Goal: Task Accomplishment & Management: Manage account settings

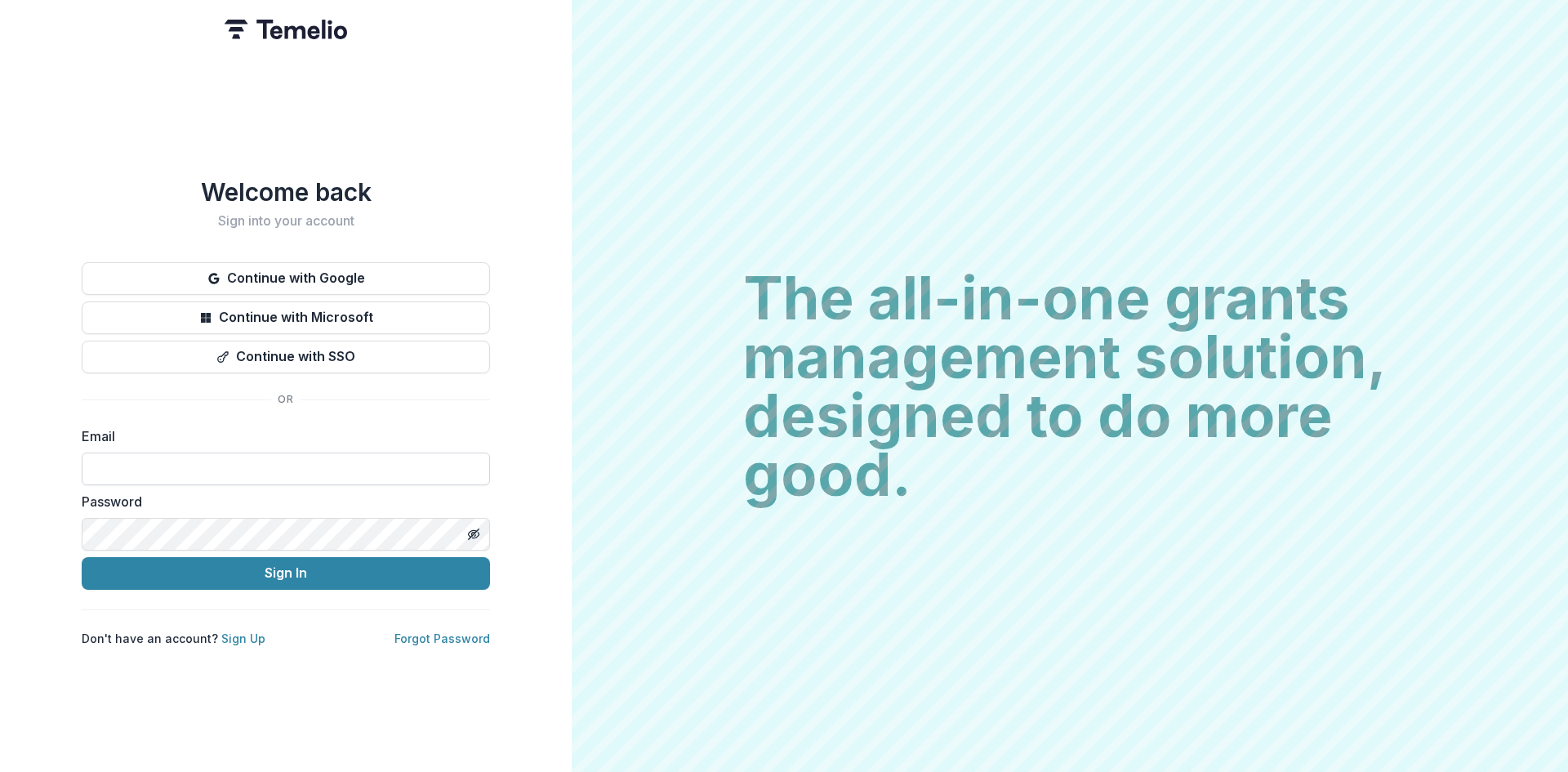
click at [104, 464] on input at bounding box center [286, 468] width 408 height 33
type input "**********"
click at [197, 570] on button "Sign In" at bounding box center [286, 573] width 408 height 33
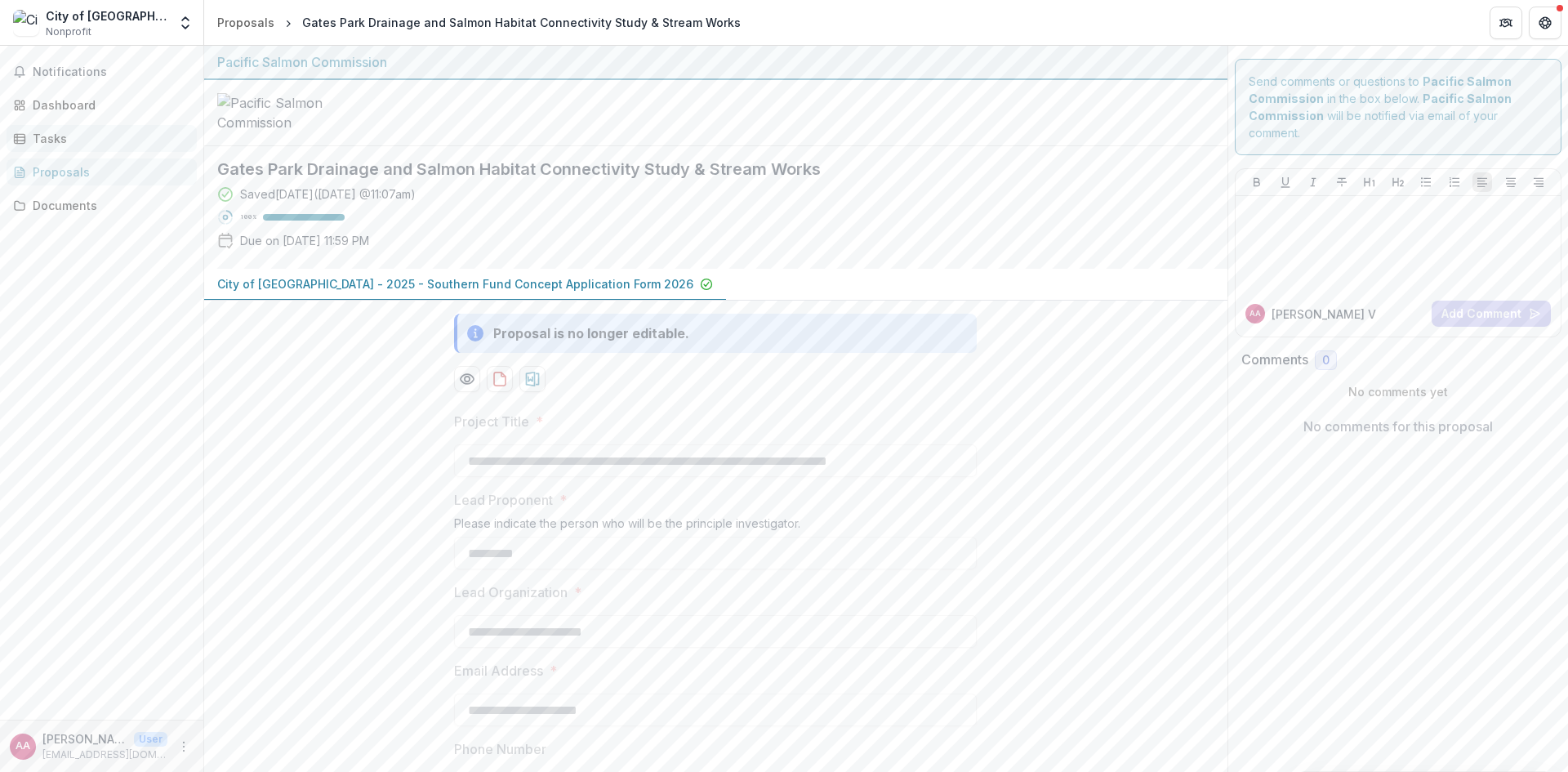
click at [58, 141] on div "Tasks" at bounding box center [107, 138] width 151 height 17
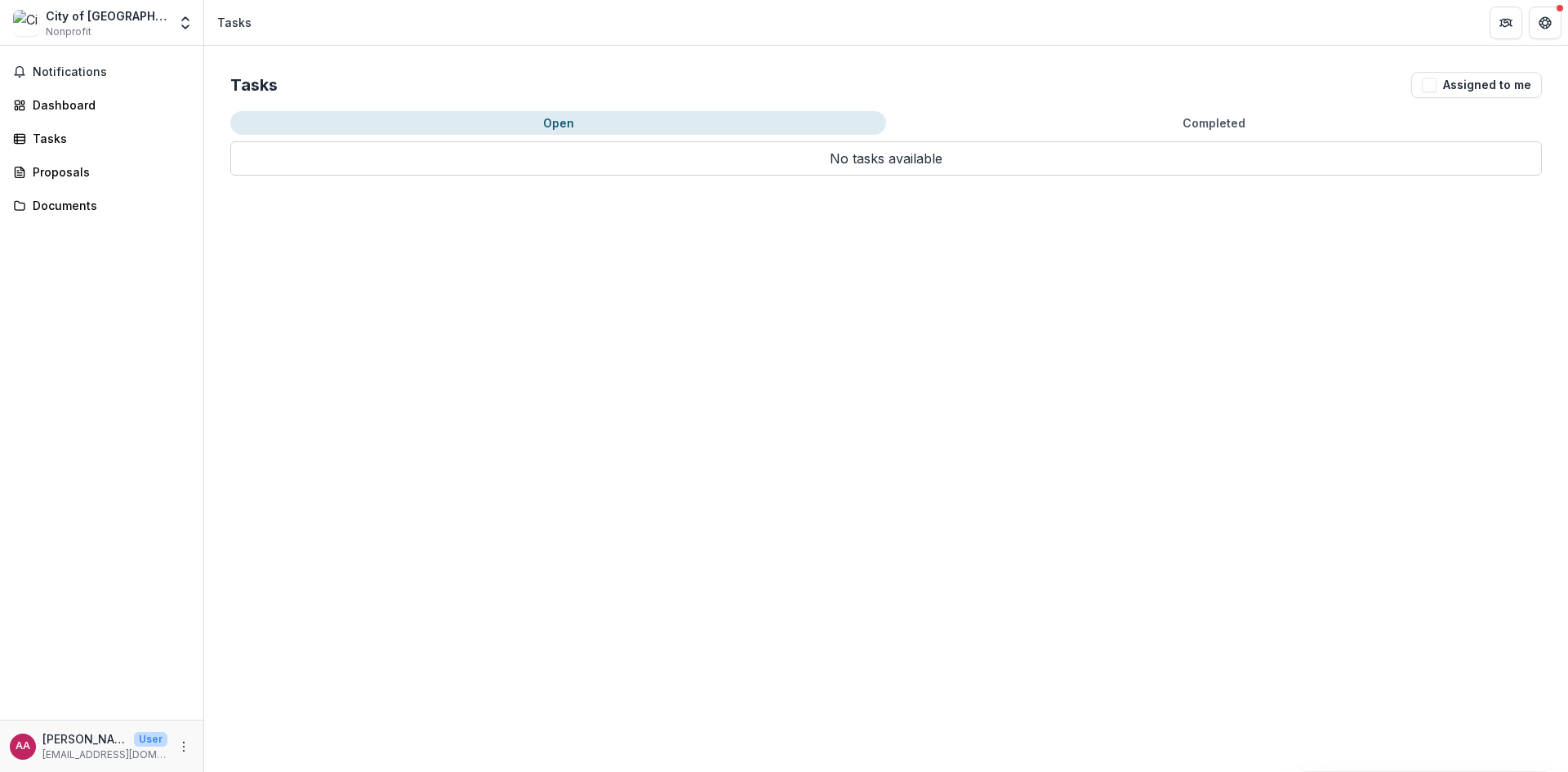
click at [59, 121] on div "Notifications Dashboard Tasks Proposals Documents" at bounding box center [102, 383] width 203 height 674
click at [64, 102] on div "Dashboard" at bounding box center [107, 105] width 151 height 17
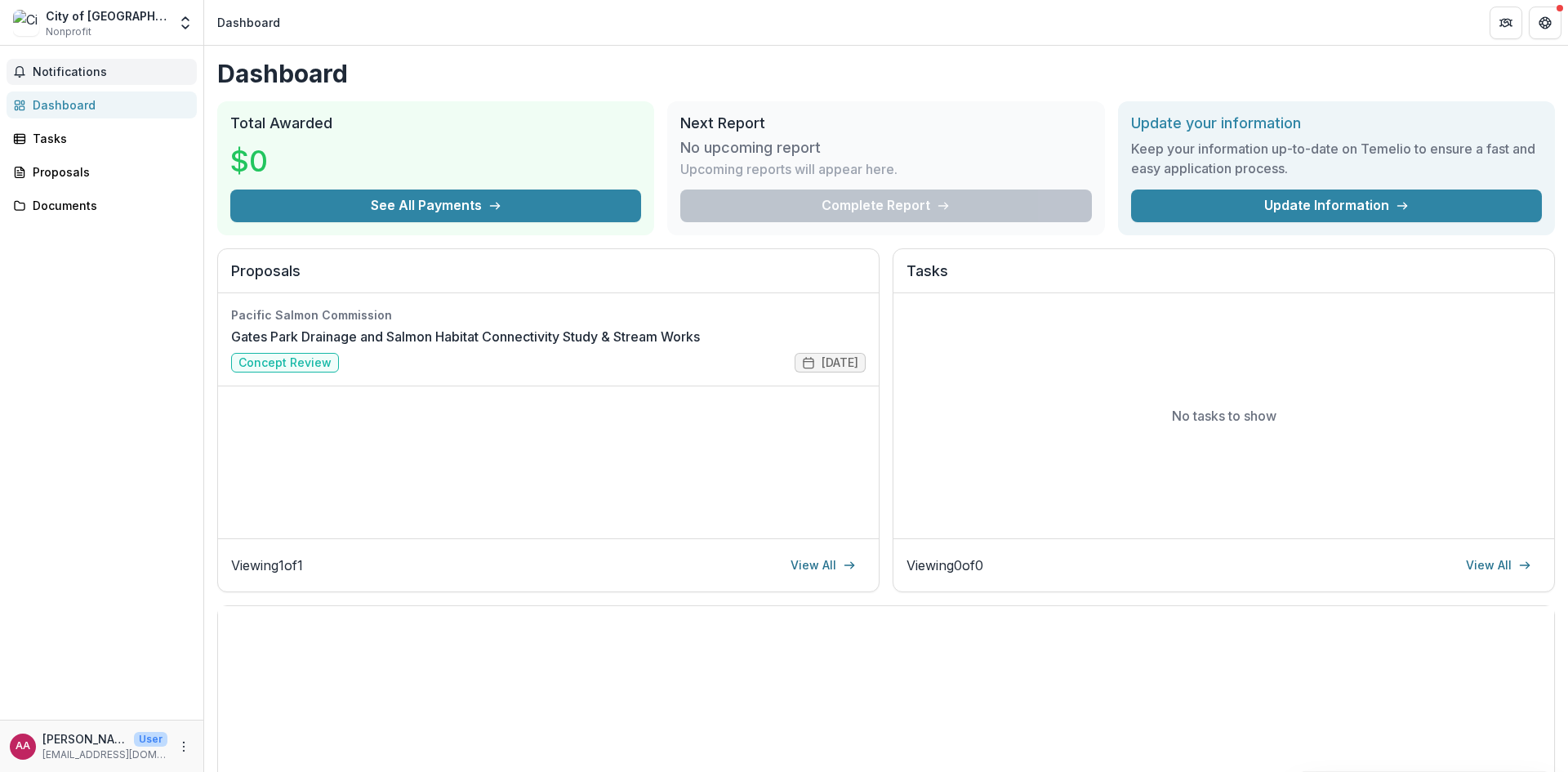
click at [56, 79] on span "Notifications" at bounding box center [111, 72] width 158 height 14
click at [66, 209] on div "Documents" at bounding box center [107, 205] width 151 height 17
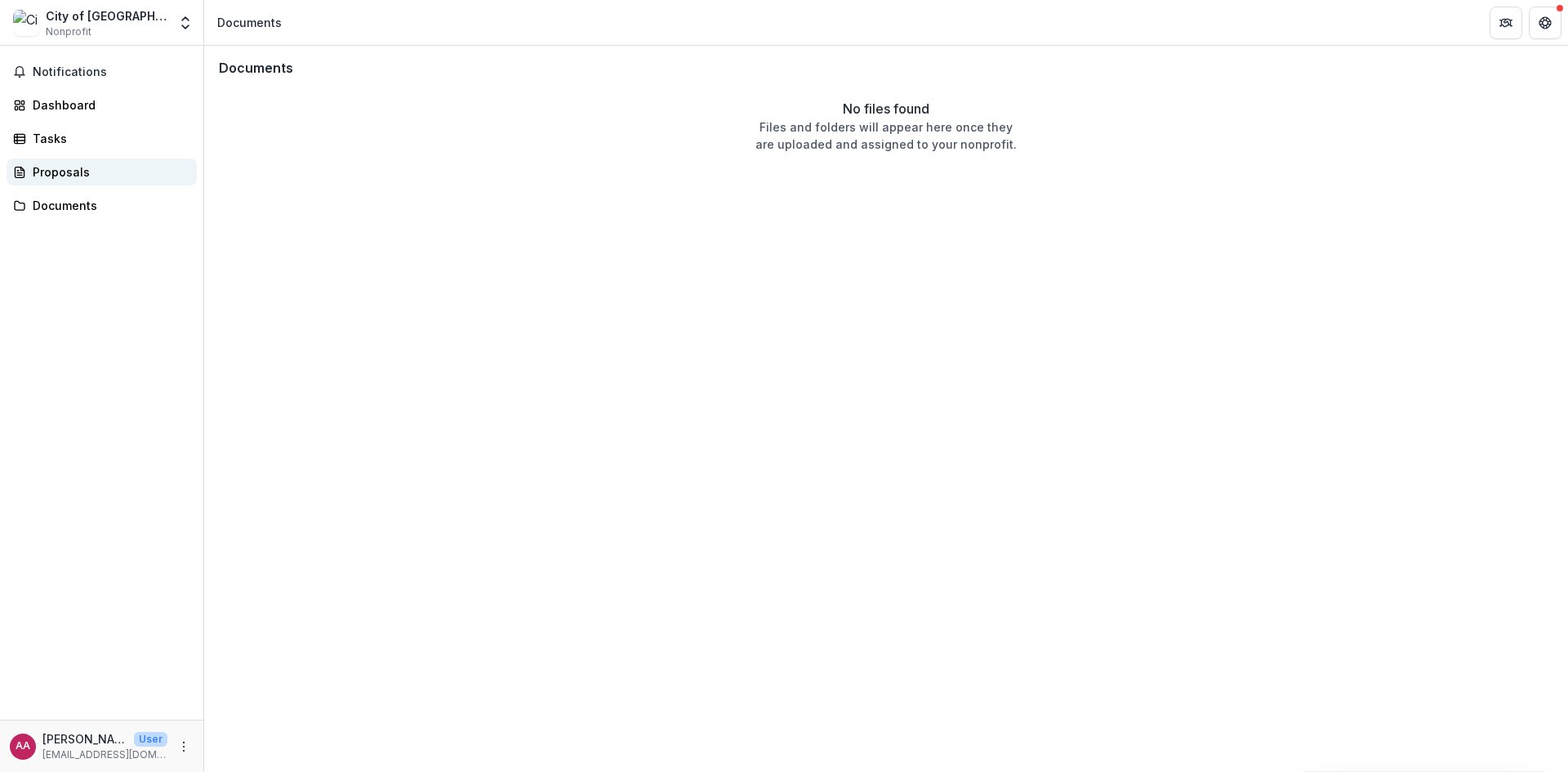
click at [66, 164] on div "Proposals" at bounding box center [107, 172] width 151 height 17
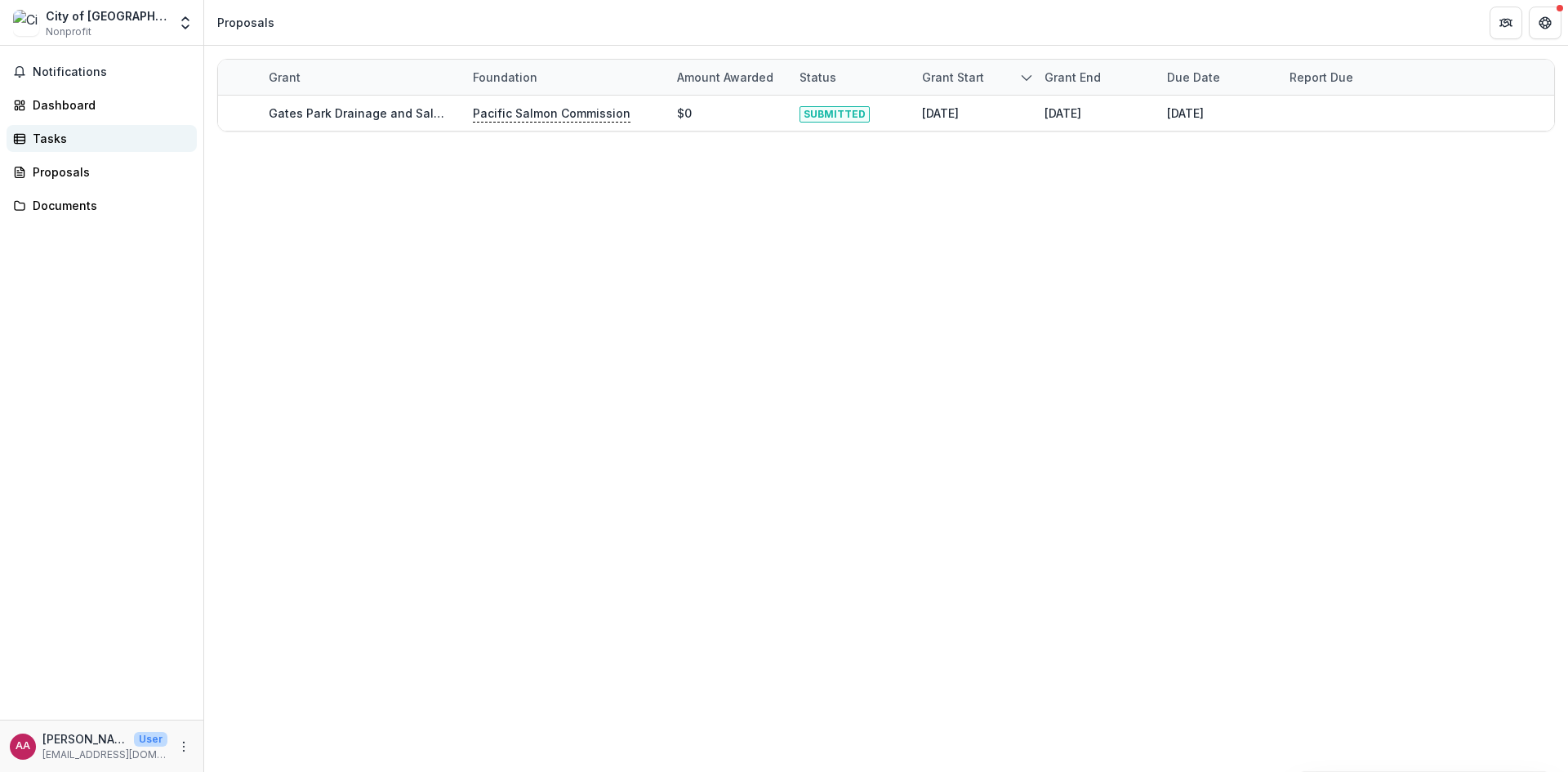
click at [63, 141] on div "Tasks" at bounding box center [107, 138] width 151 height 17
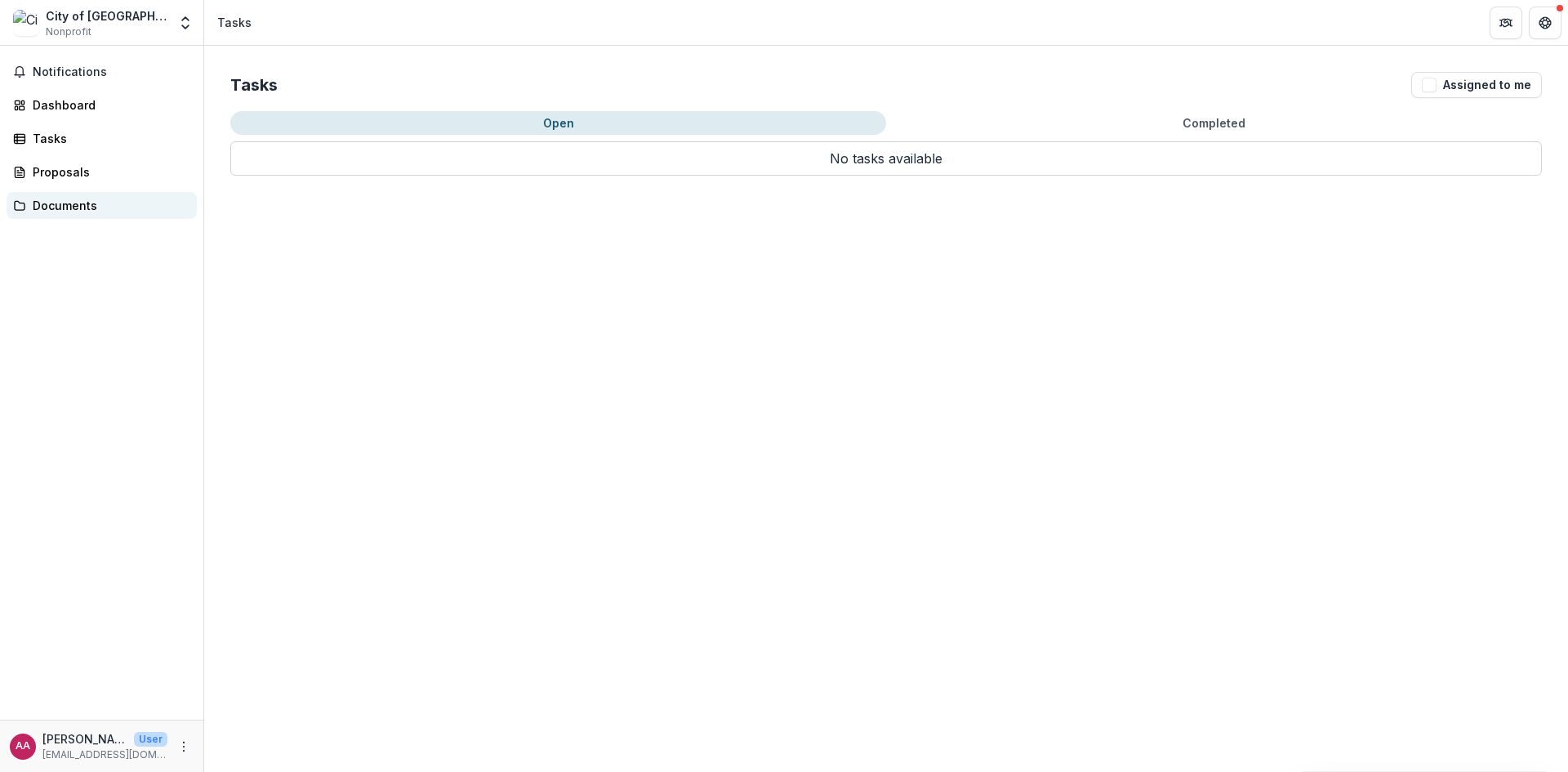
click at [50, 193] on link "Documents" at bounding box center [102, 205] width 190 height 27
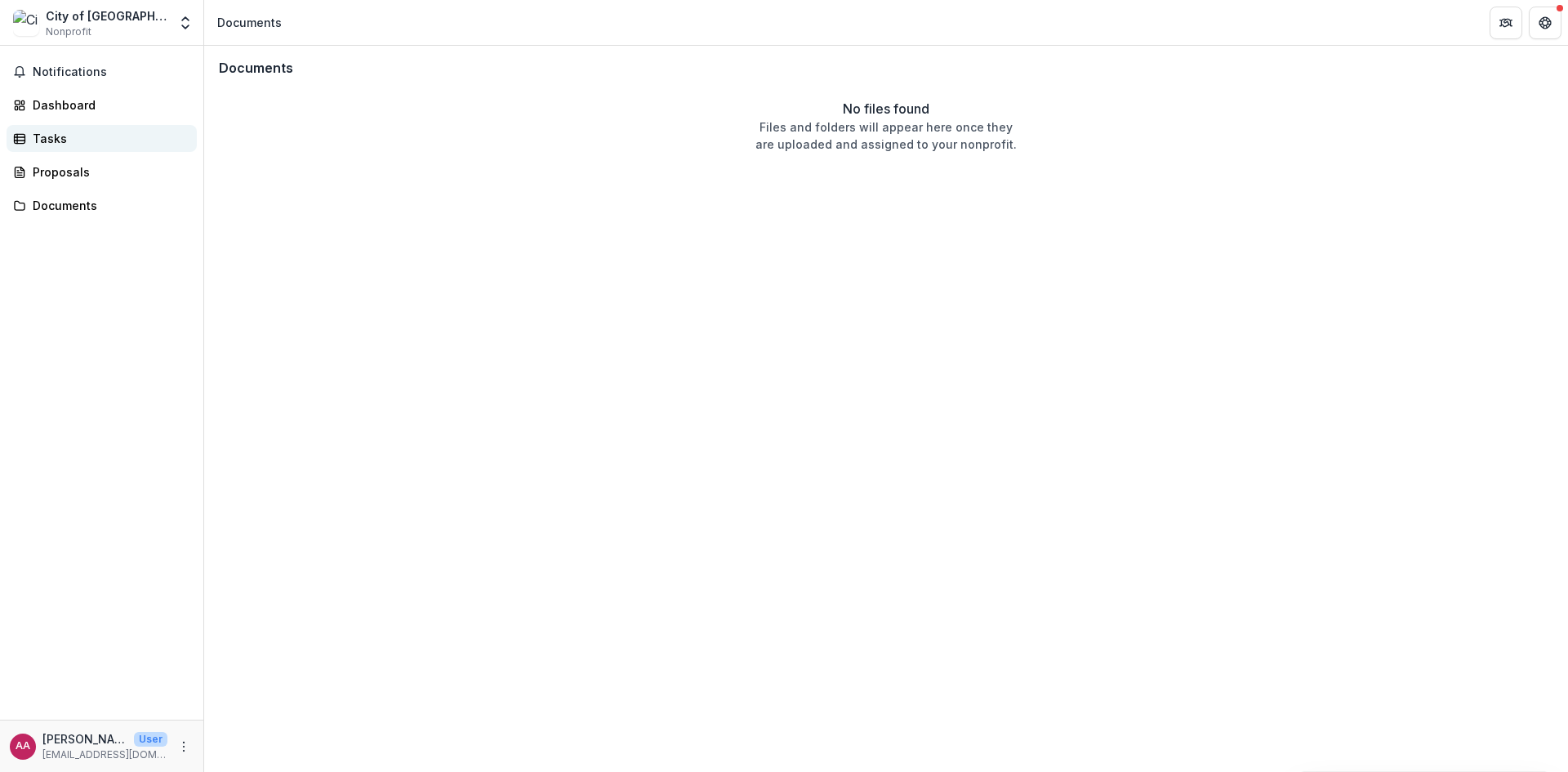
click at [58, 131] on div "Tasks" at bounding box center [107, 138] width 151 height 17
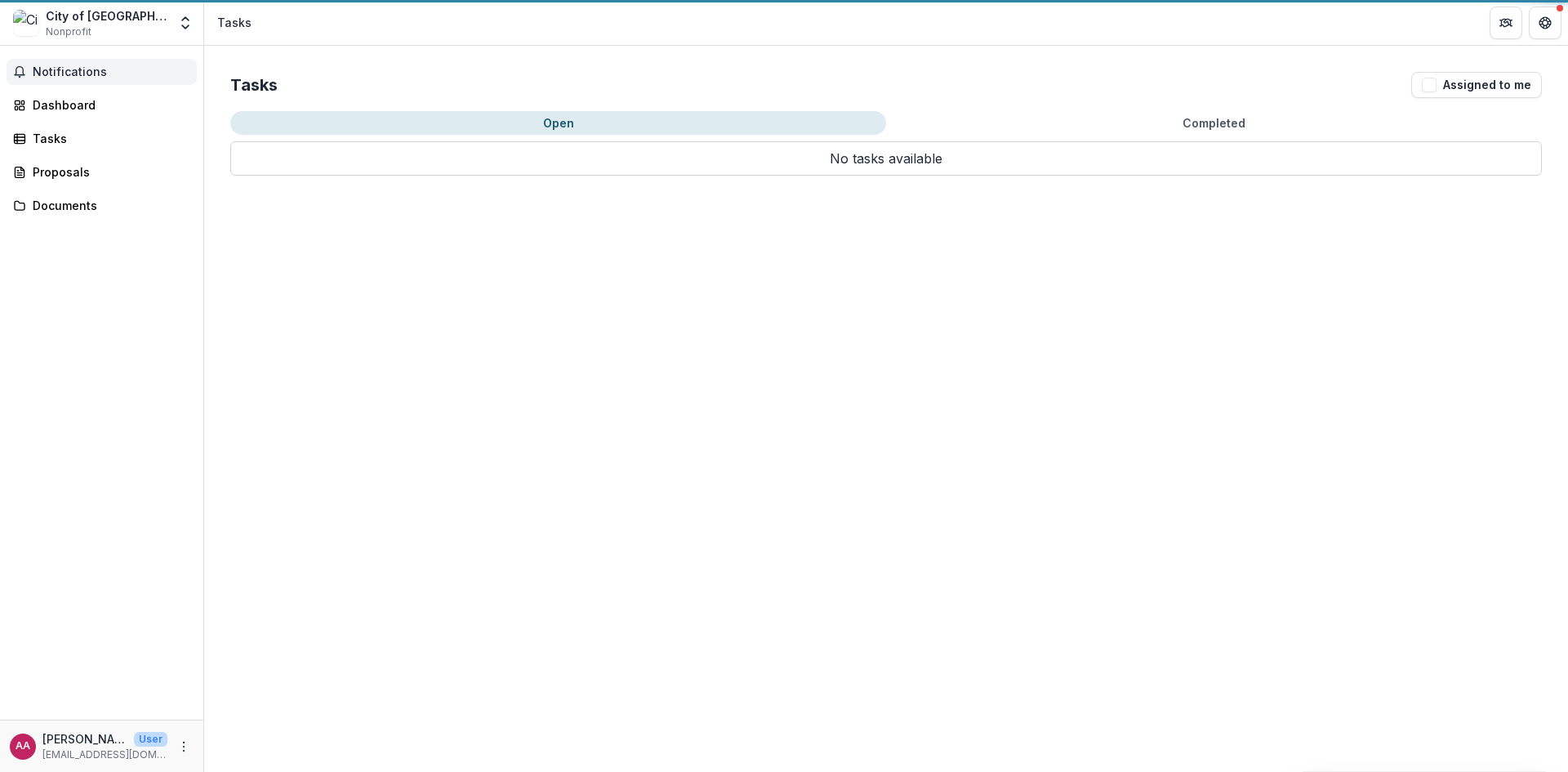
click at [62, 74] on span "Notifications" at bounding box center [111, 72] width 158 height 14
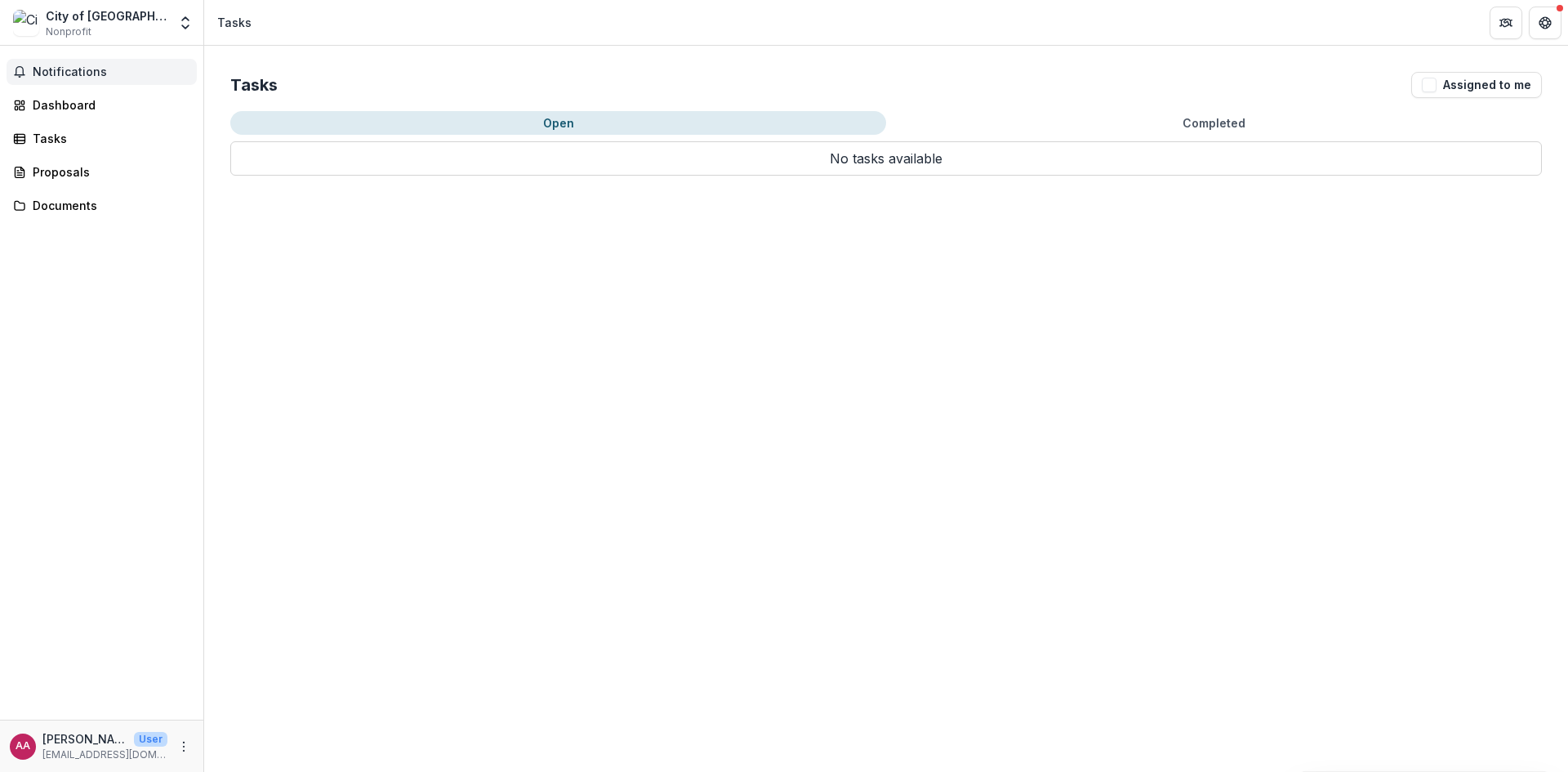
click at [84, 20] on div "City of [GEOGRAPHIC_DATA]" at bounding box center [105, 15] width 121 height 17
click at [38, 20] on img at bounding box center [26, 23] width 27 height 27
click at [32, 23] on img at bounding box center [26, 23] width 27 height 27
click at [27, 28] on img at bounding box center [26, 23] width 27 height 27
click at [190, 749] on button "More" at bounding box center [184, 747] width 20 height 20
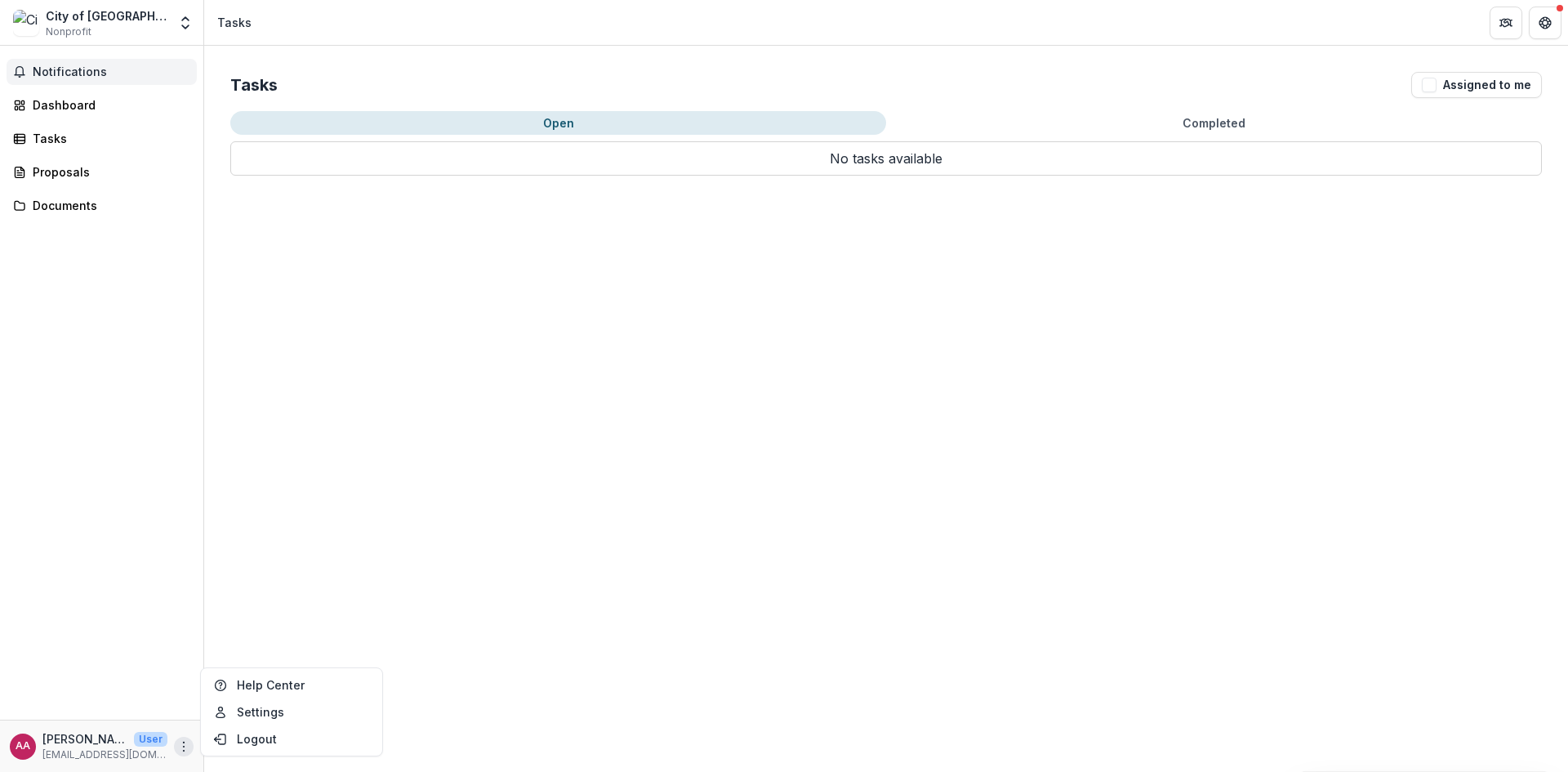
click at [38, 62] on button "Notifications" at bounding box center [102, 72] width 190 height 27
click at [23, 21] on img at bounding box center [26, 23] width 27 height 27
click at [99, 22] on div "City of [GEOGRAPHIC_DATA]" at bounding box center [105, 15] width 121 height 17
click at [31, 25] on img at bounding box center [26, 23] width 27 height 27
click at [44, 81] on button "Notifications" at bounding box center [102, 72] width 190 height 27
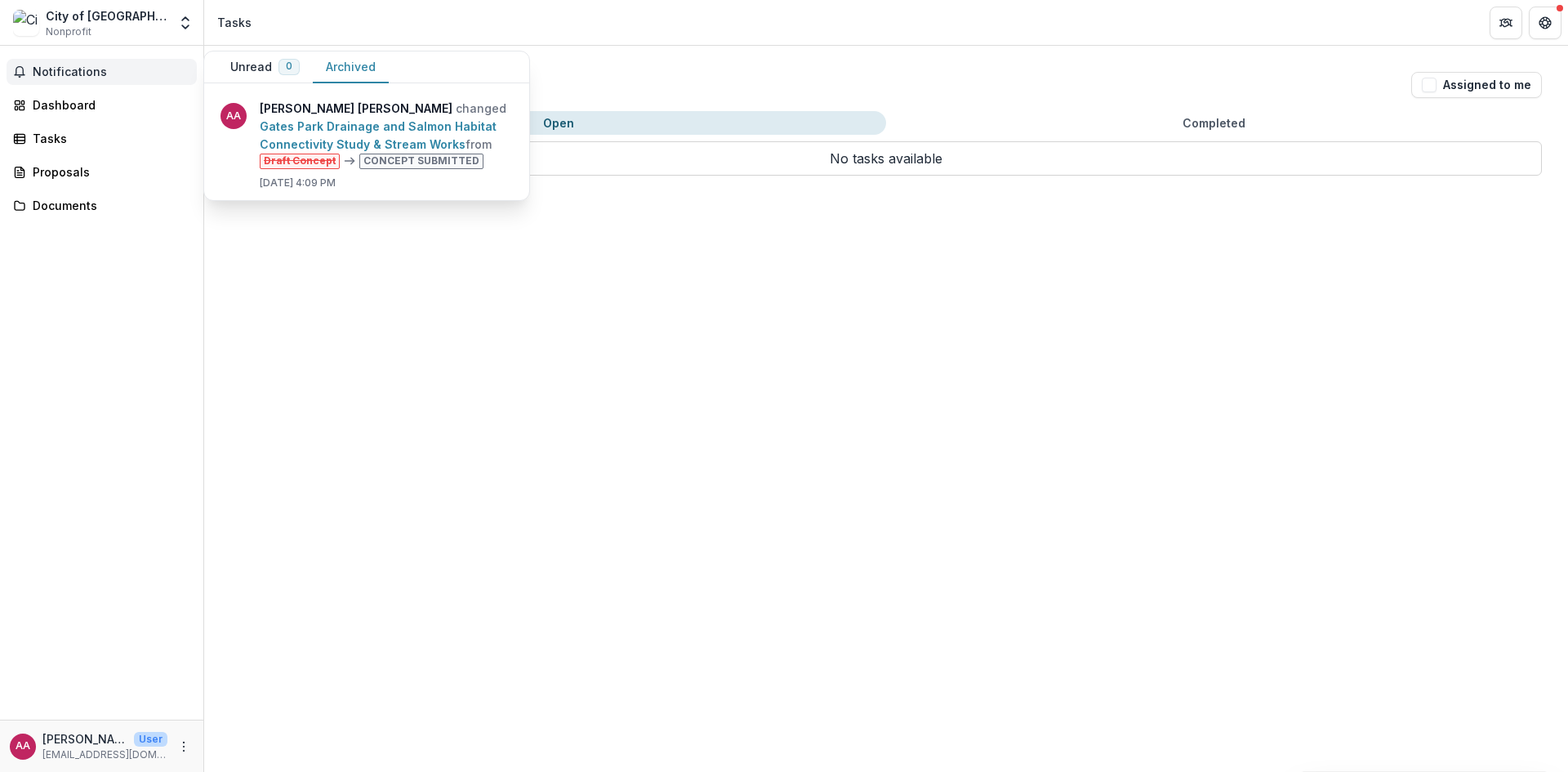
click at [378, 62] on button "Archived" at bounding box center [350, 67] width 76 height 32
click at [315, 127] on link "Gates Park Drainage and Salmon Habitat Connectivity Study & Stream Works" at bounding box center [378, 135] width 237 height 32
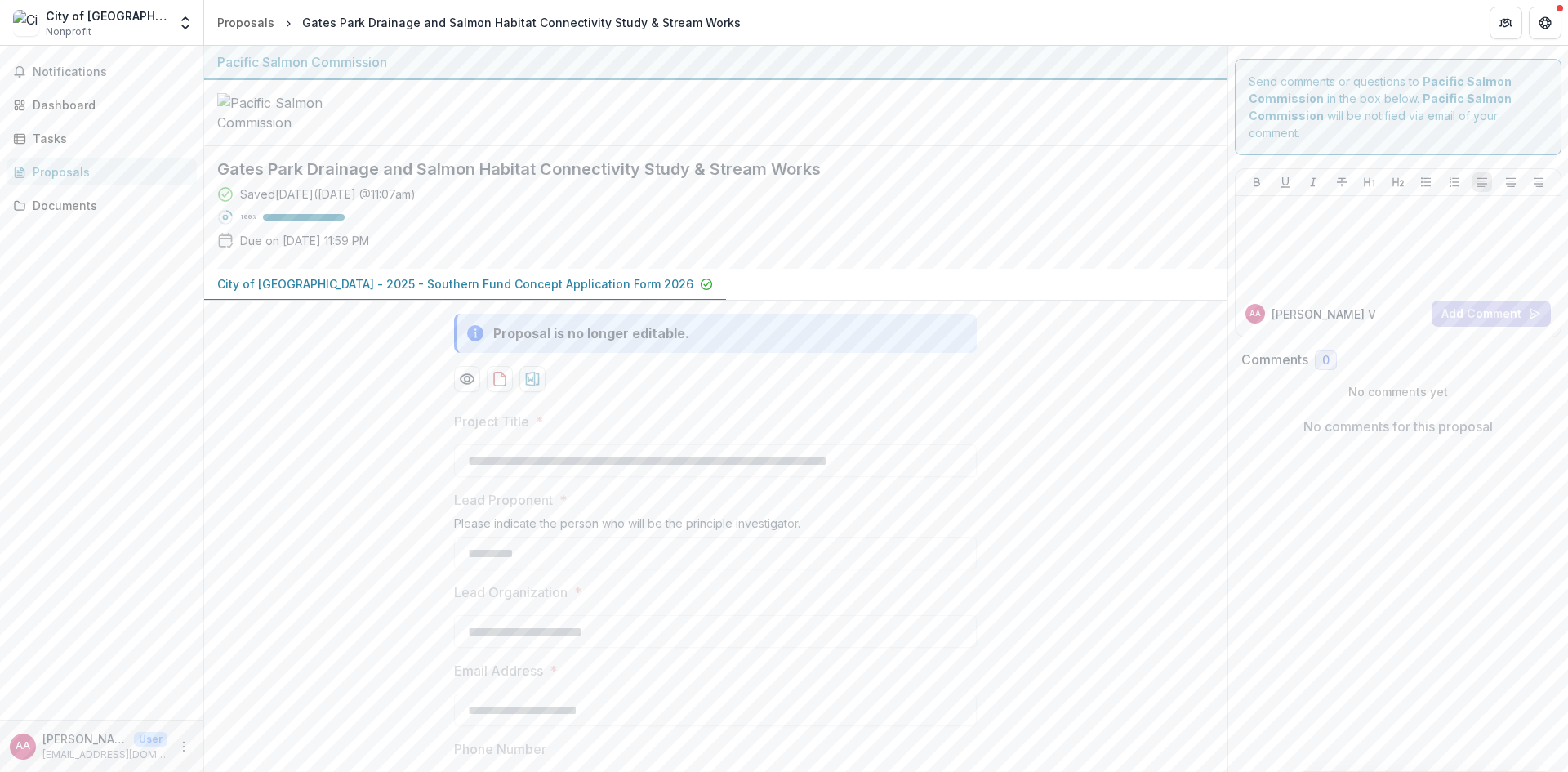
drag, startPoint x: 896, startPoint y: 82, endPoint x: 508, endPoint y: 124, distance: 390.3
click at [685, 146] on div at bounding box center [716, 112] width 1023 height 66
click at [70, 131] on div "Tasks" at bounding box center [107, 138] width 151 height 17
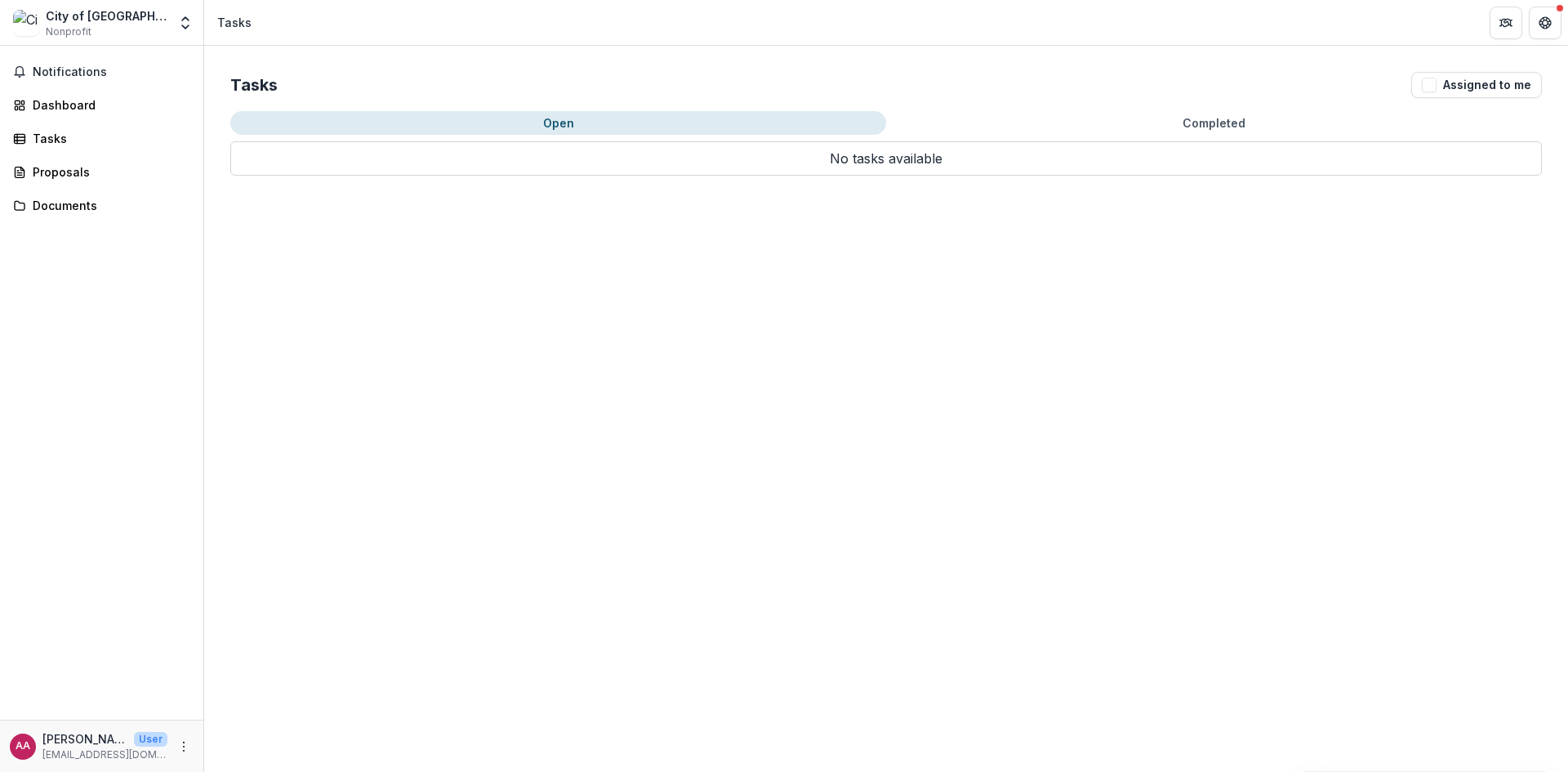
click at [80, 189] on div "Notifications Dashboard Tasks Proposals Documents" at bounding box center [102, 383] width 203 height 674
click at [79, 207] on div "Documents" at bounding box center [107, 205] width 151 height 17
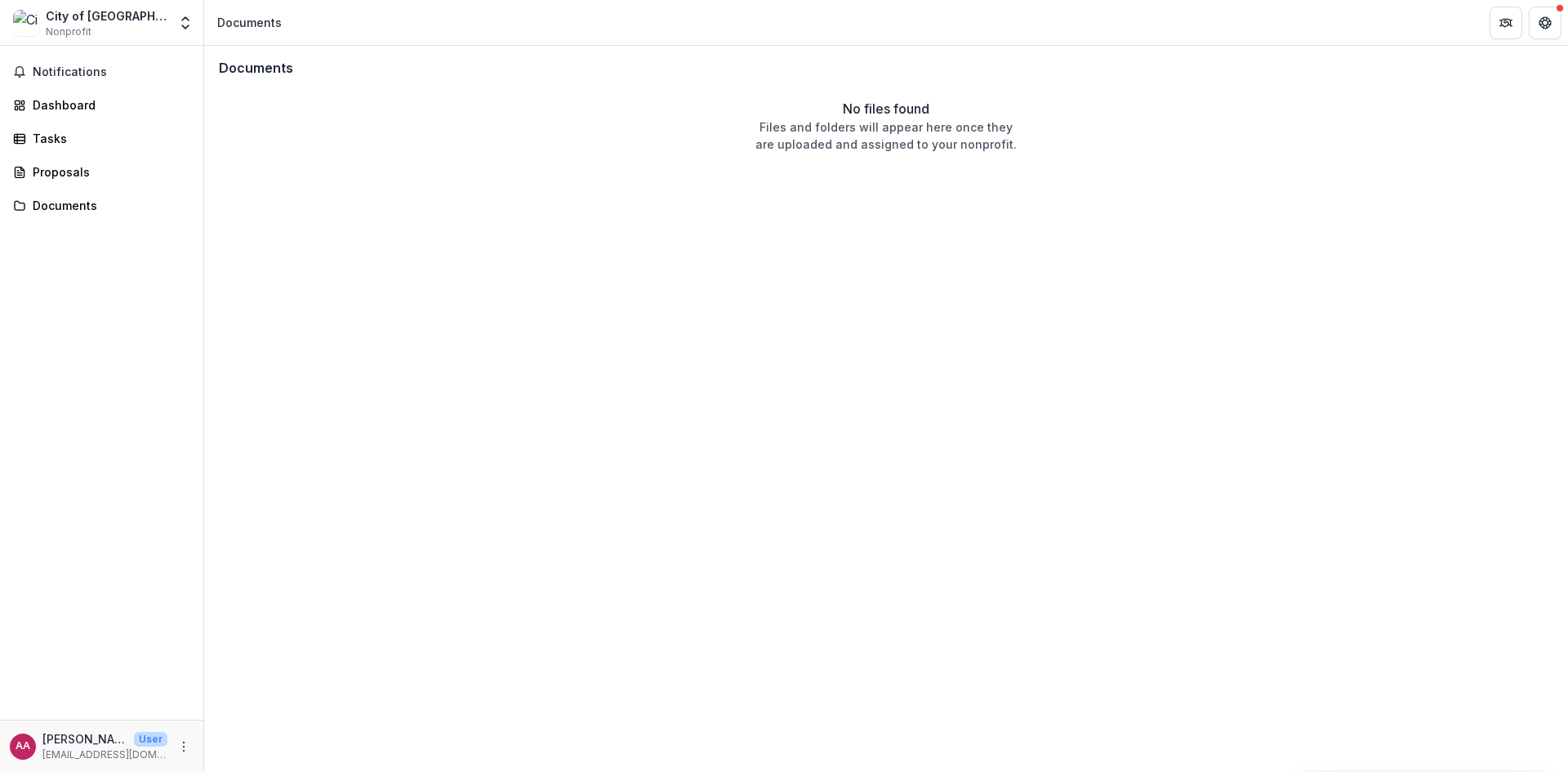
click at [59, 89] on div "Notifications Dashboard Tasks Proposals Documents" at bounding box center [102, 383] width 203 height 674
click at [53, 120] on div "Notifications Dashboard Tasks Proposals Documents" at bounding box center [102, 383] width 203 height 674
click at [57, 107] on div "Dashboard" at bounding box center [107, 105] width 151 height 17
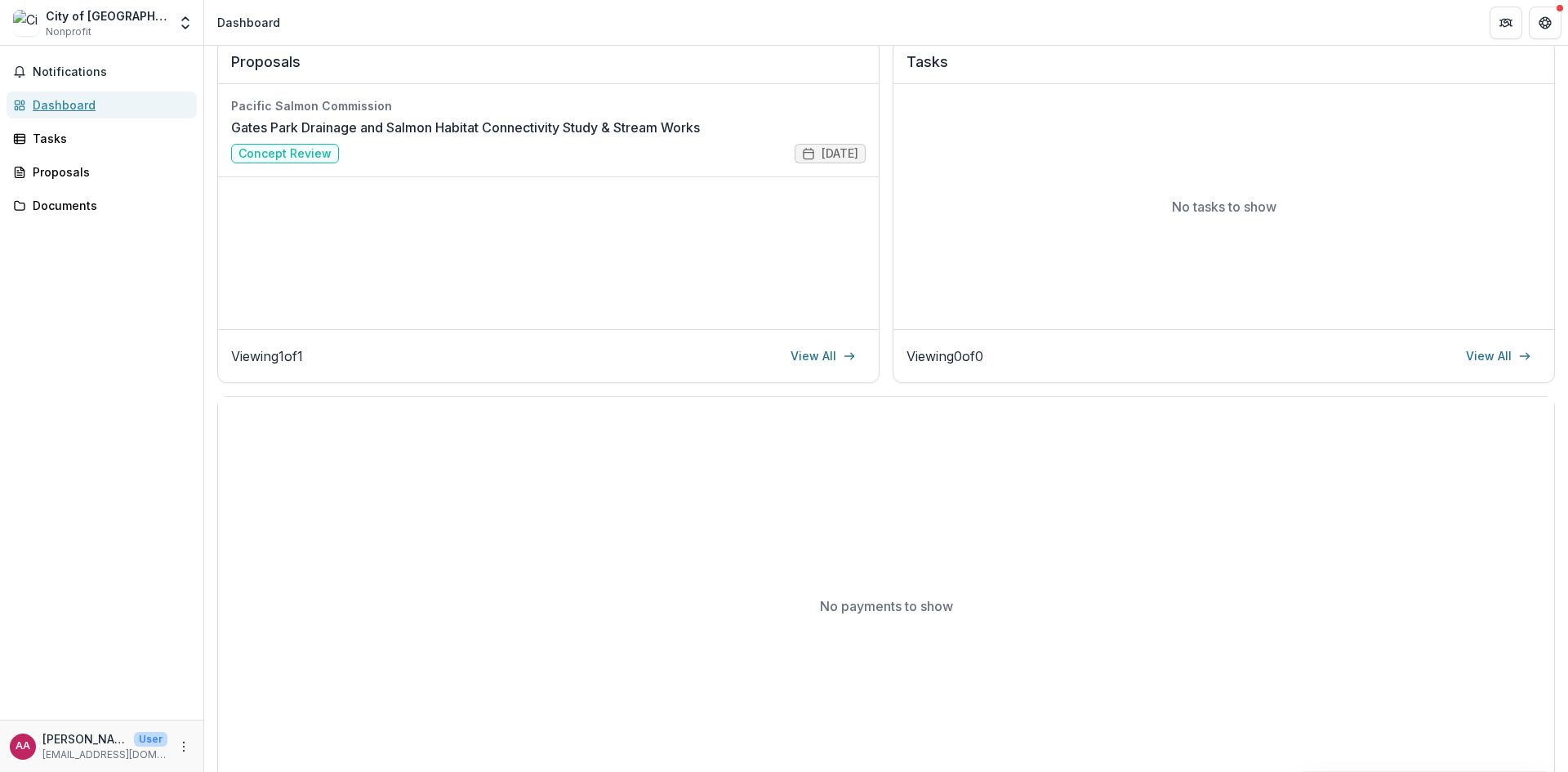
scroll to position [103, 0]
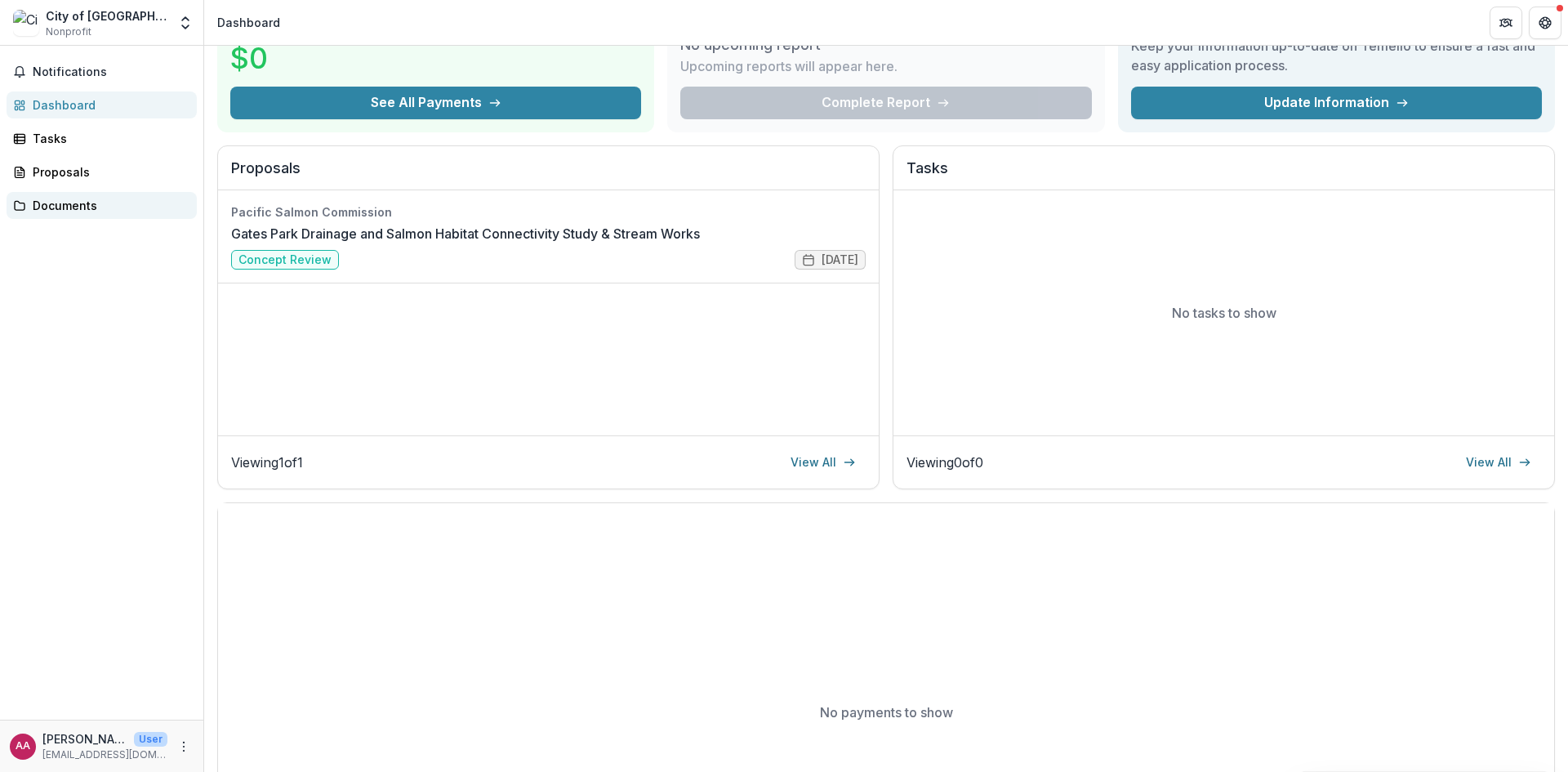
click at [85, 198] on div "Documents" at bounding box center [107, 205] width 151 height 17
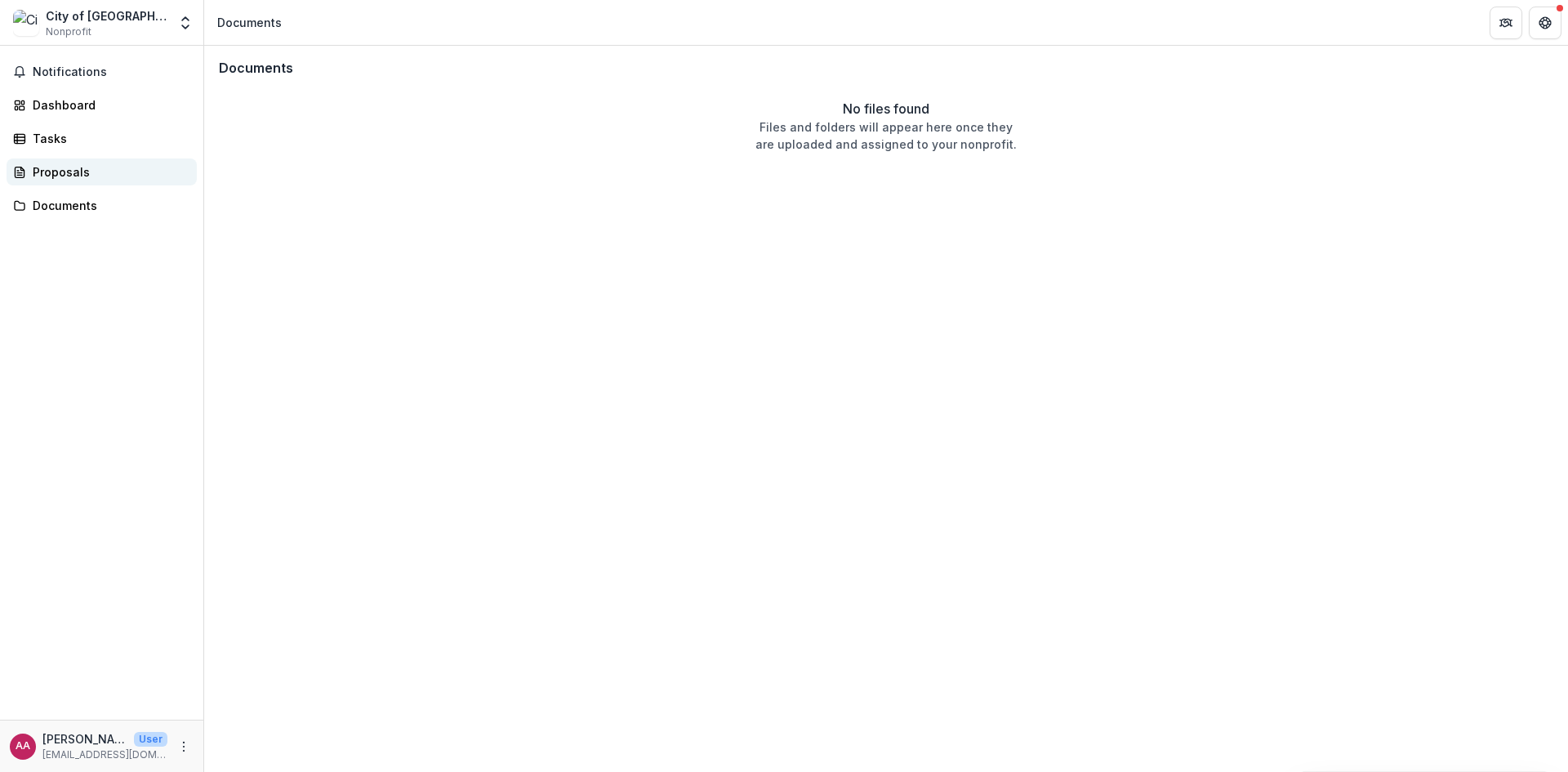
click at [69, 171] on div "Proposals" at bounding box center [107, 172] width 151 height 17
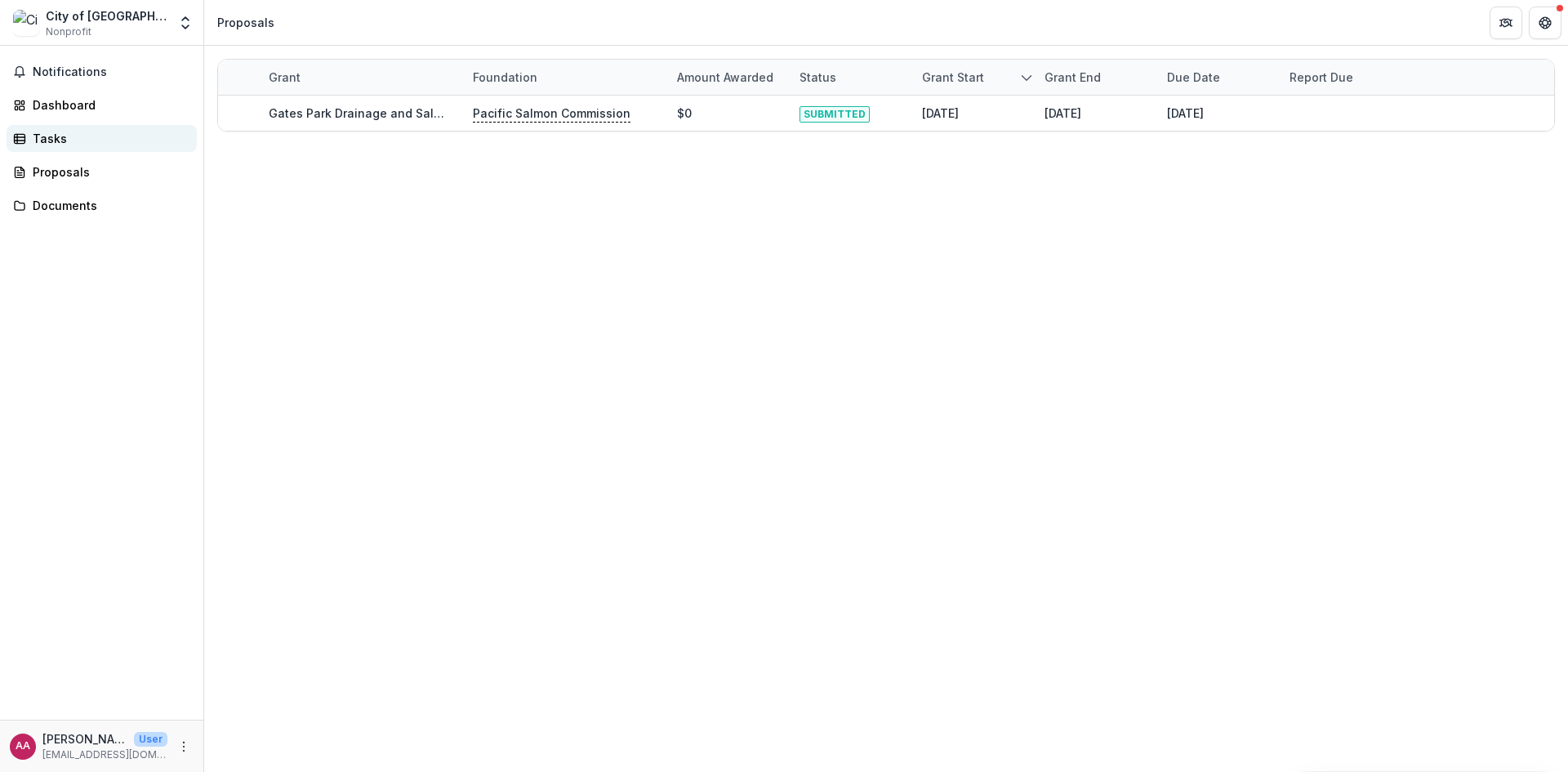
click at [45, 136] on div "Tasks" at bounding box center [107, 138] width 151 height 17
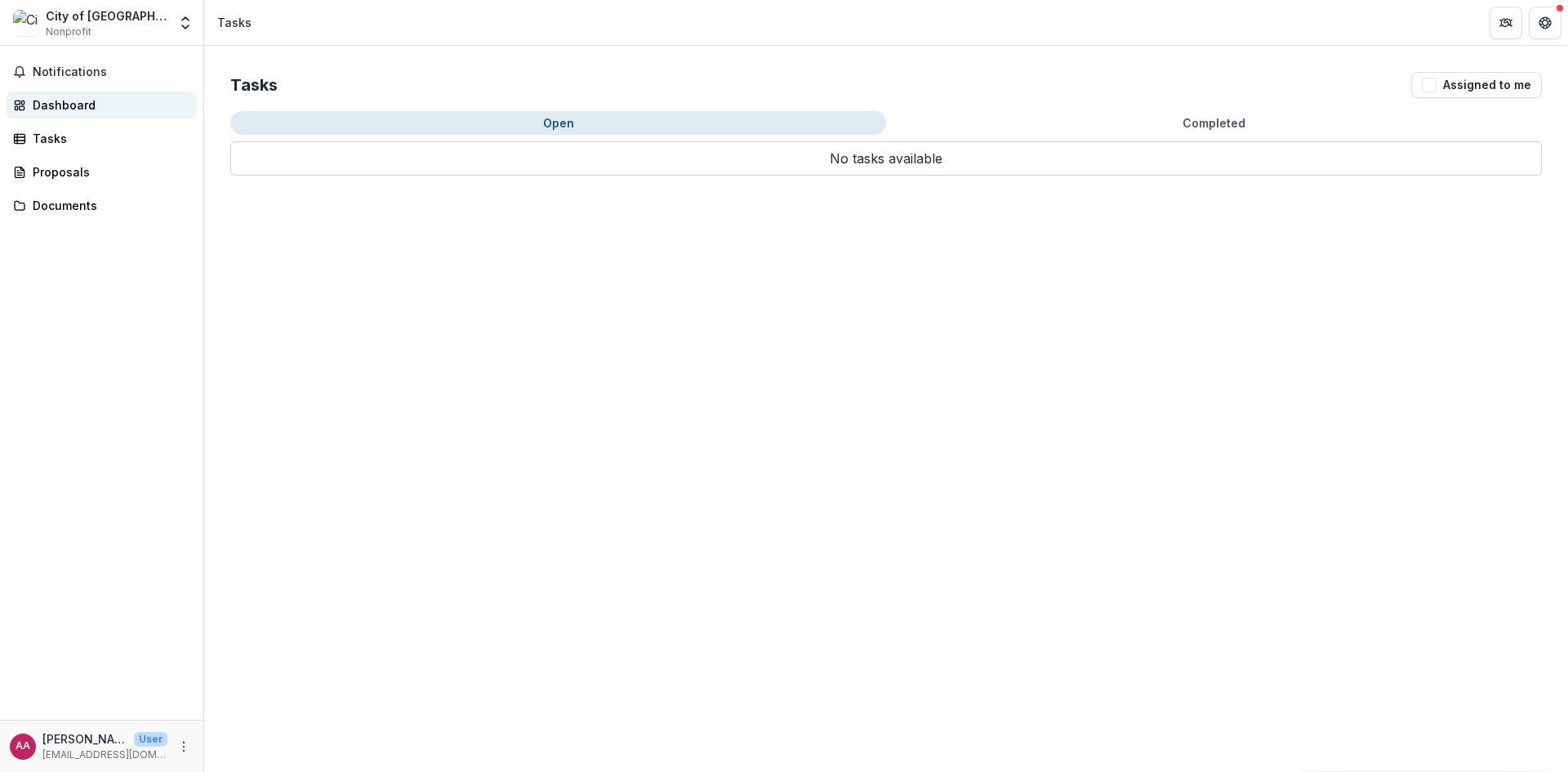
click at [47, 103] on div "Dashboard" at bounding box center [107, 105] width 151 height 17
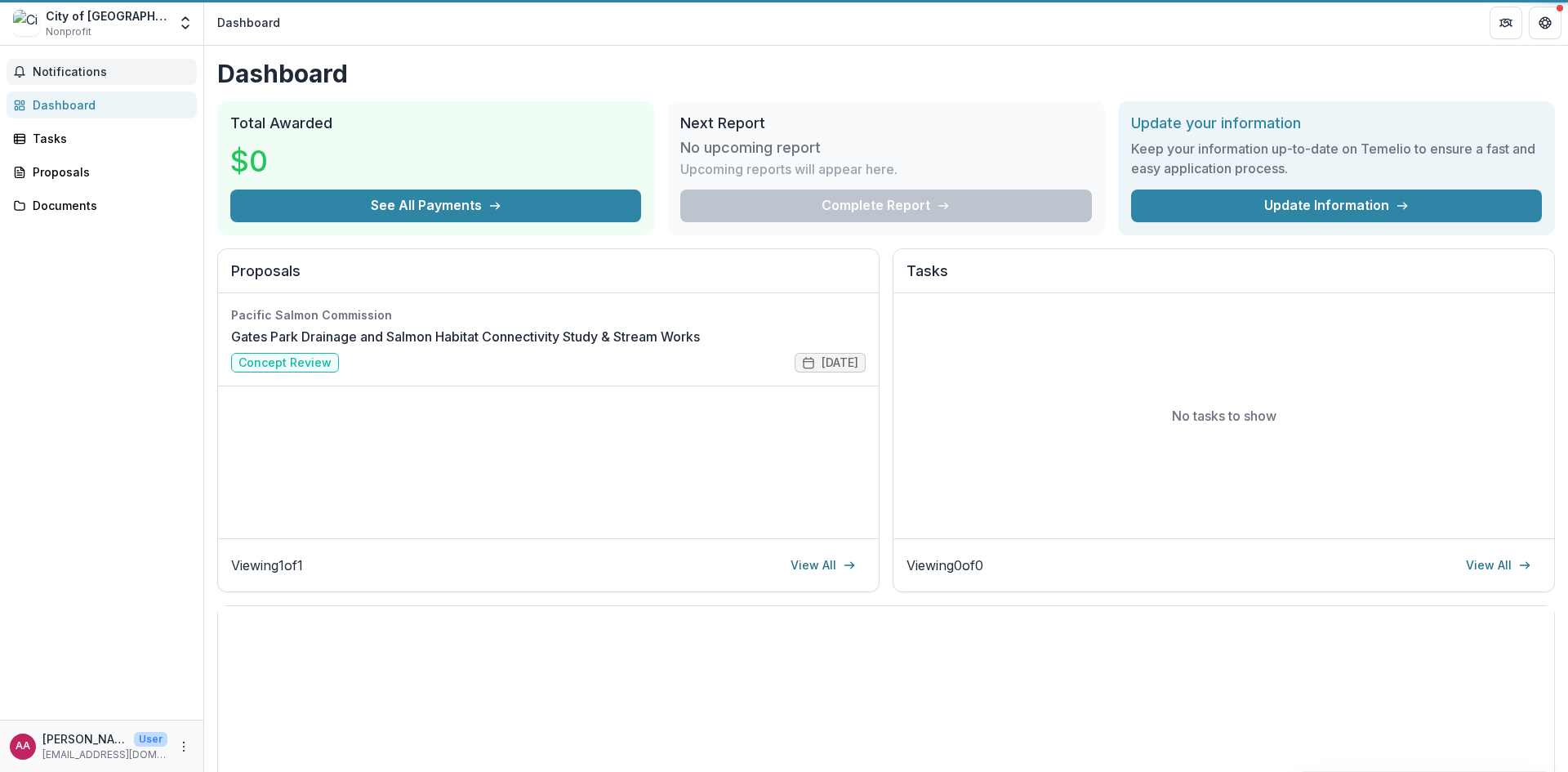
click at [45, 70] on span "Notifications" at bounding box center [111, 72] width 158 height 14
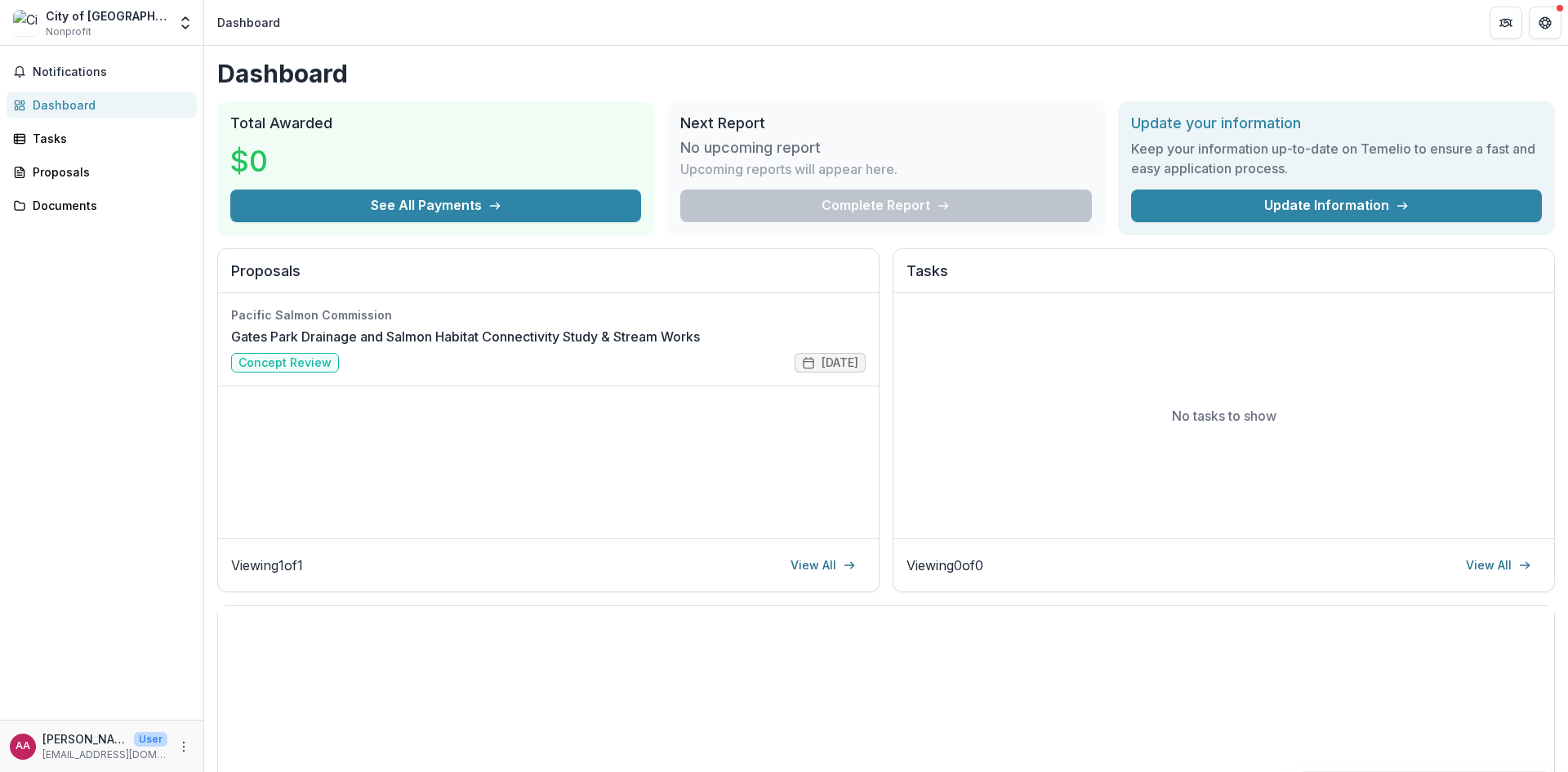
click at [22, 29] on img at bounding box center [26, 23] width 27 height 27
click at [180, 18] on icon "Open entity switcher" at bounding box center [185, 23] width 17 height 17
click at [83, 62] on link "Team Settings" at bounding box center [102, 63] width 196 height 27
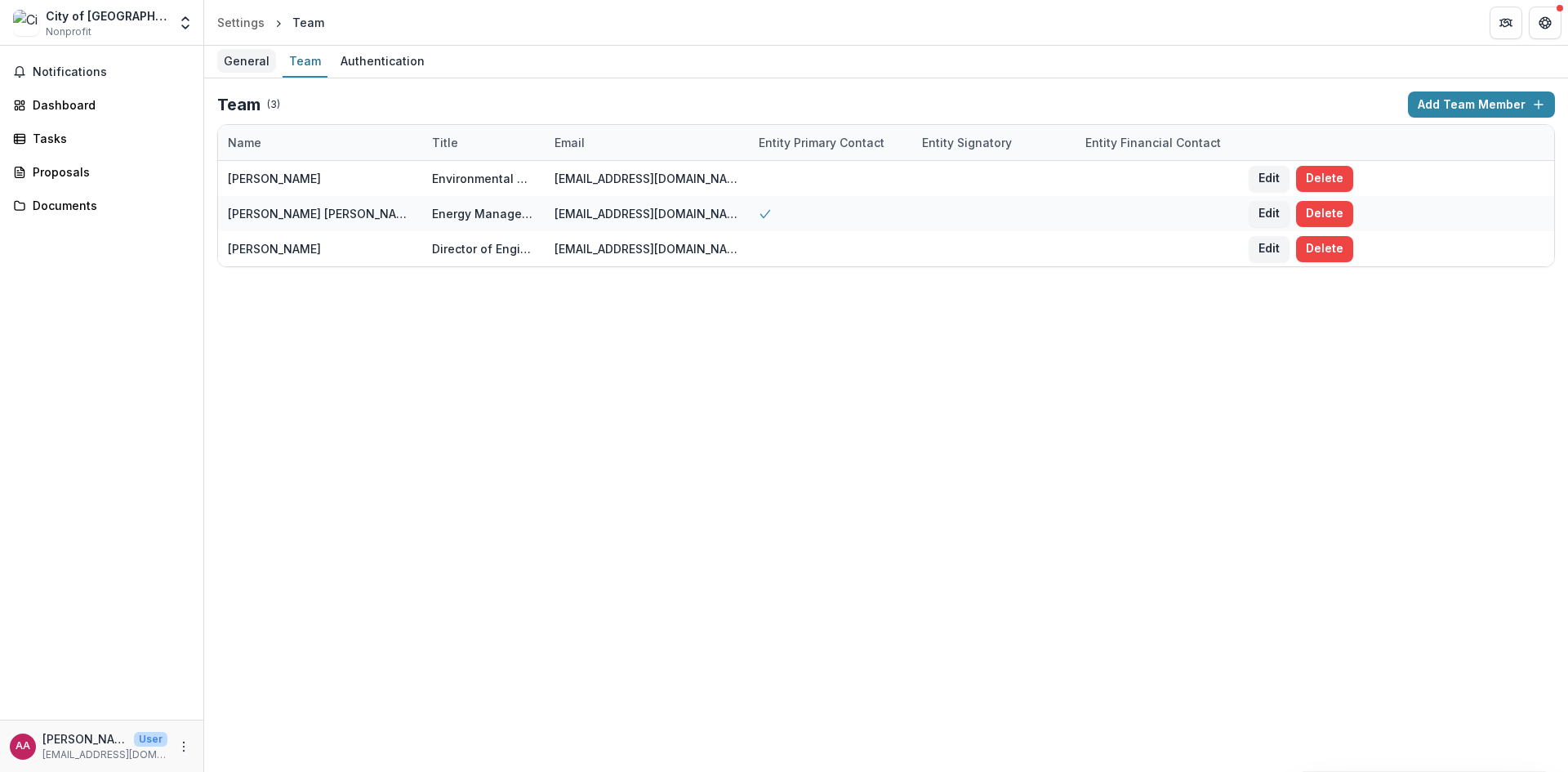
click at [231, 64] on div "General" at bounding box center [246, 61] width 59 height 24
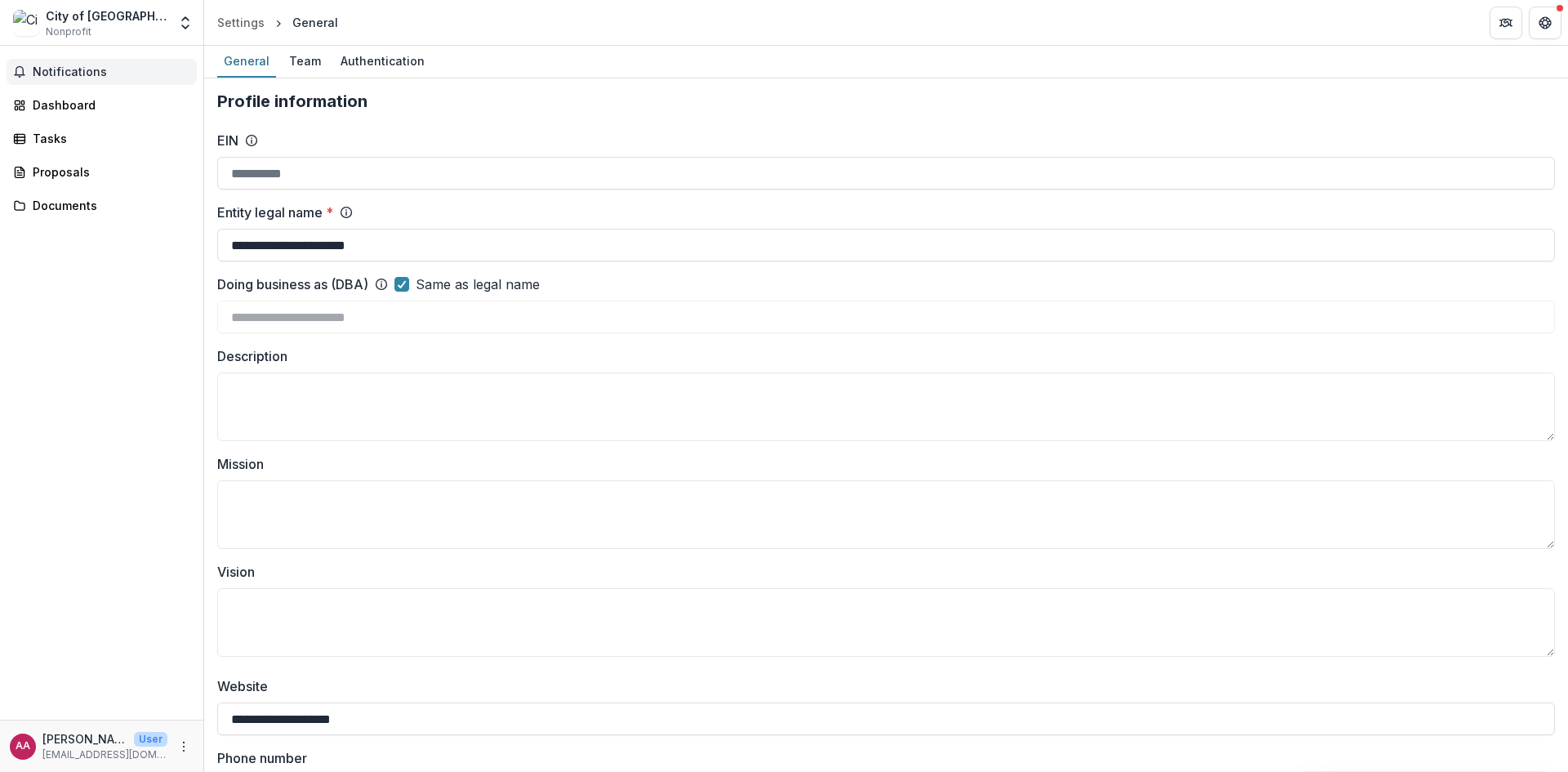
click at [52, 79] on button "Notifications" at bounding box center [102, 72] width 190 height 27
click at [99, 384] on div "Notifications Unread 0 Archived You don't have any unread notifications We'll n…" at bounding box center [102, 383] width 203 height 674
click at [294, 69] on div "Team" at bounding box center [306, 61] width 45 height 24
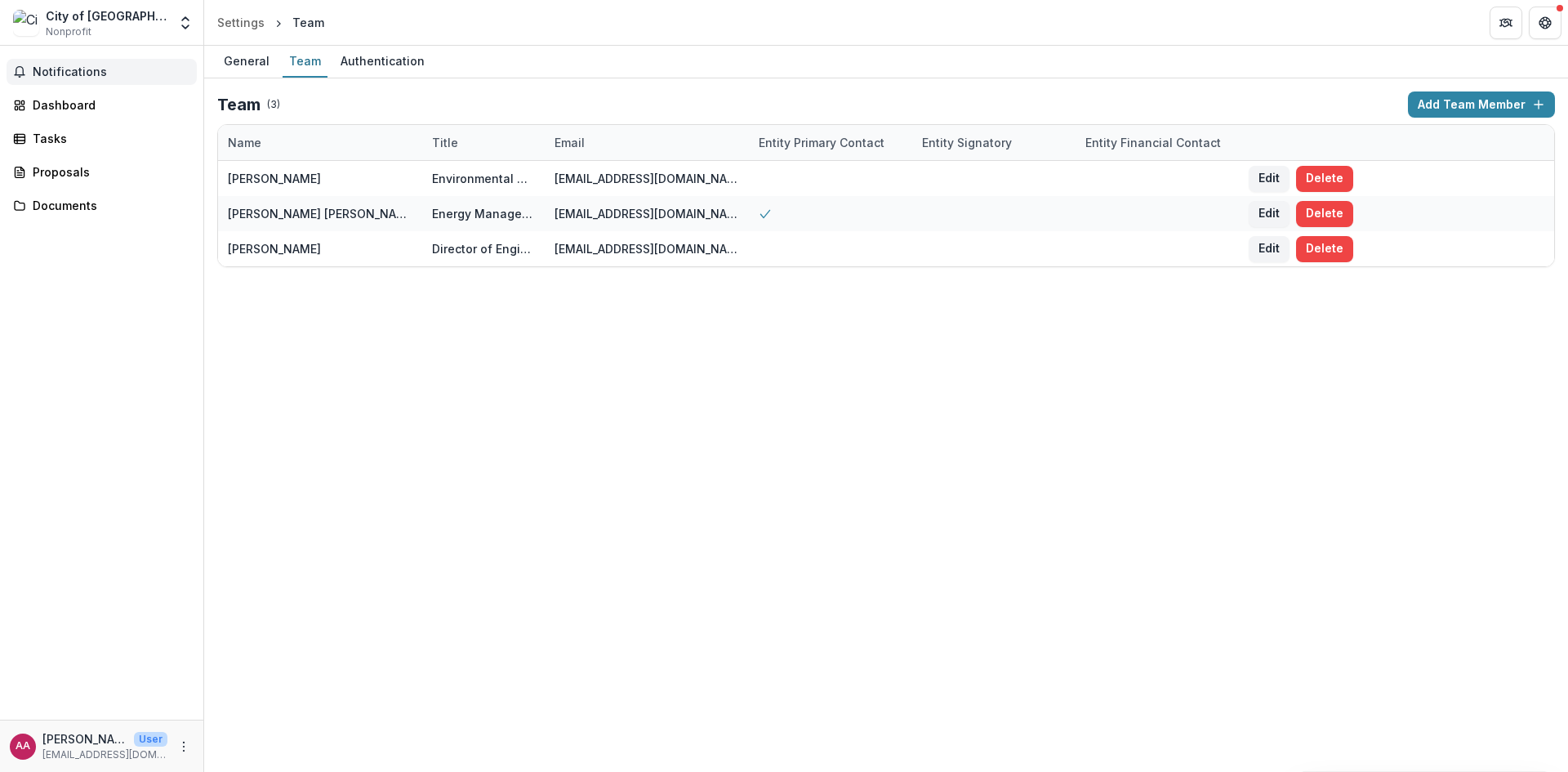
click at [68, 63] on button "Notifications" at bounding box center [102, 72] width 190 height 27
drag, startPoint x: 142, startPoint y: 510, endPoint x: 96, endPoint y: 504, distance: 46.4
click at [141, 510] on div "Notifications Unread 0 Archived You don't have any unread notifications We'll n…" at bounding box center [102, 383] width 203 height 674
